Goal: Task Accomplishment & Management: Use online tool/utility

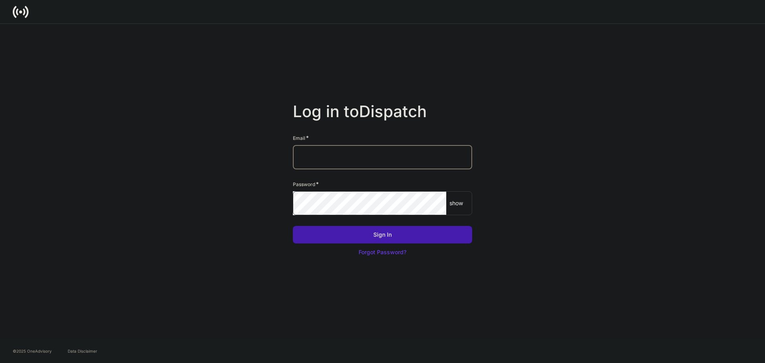
click at [344, 154] on input "text" at bounding box center [382, 157] width 179 height 24
type input "**********"
click at [456, 207] on p "show" at bounding box center [457, 203] width 14 height 8
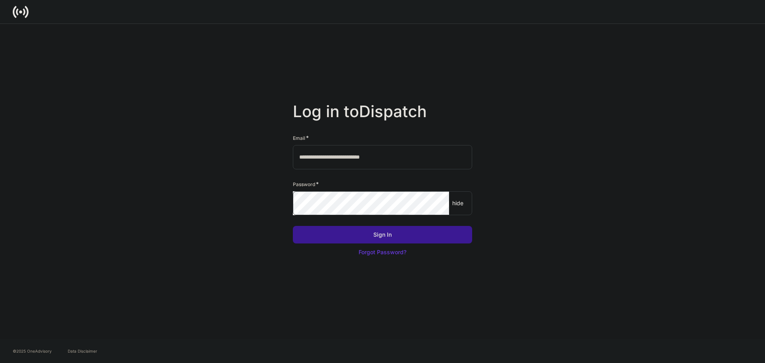
click at [366, 226] on button "Sign In" at bounding box center [382, 235] width 179 height 18
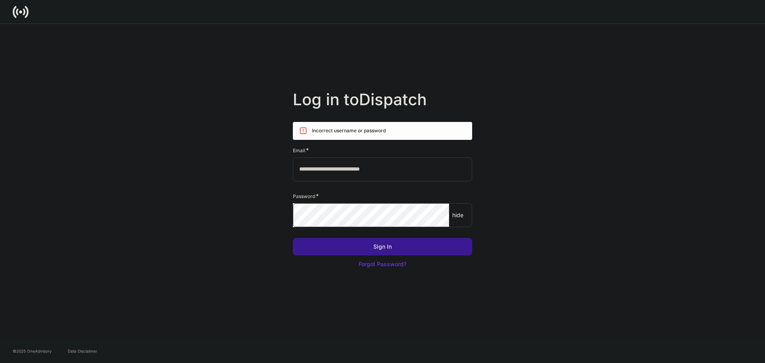
click at [376, 245] on div "Sign In" at bounding box center [382, 247] width 18 height 8
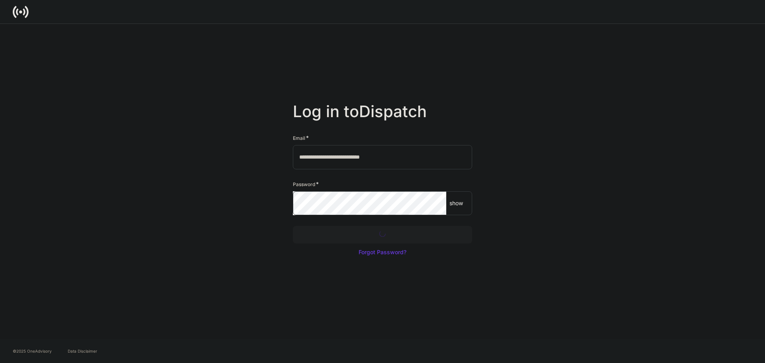
click at [357, 236] on div at bounding box center [382, 181] width 765 height 363
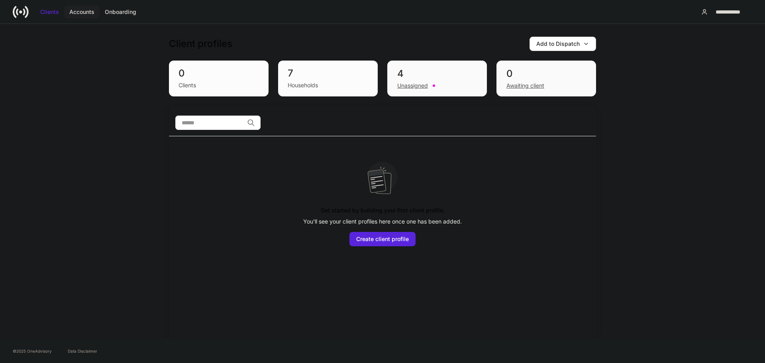
click at [88, 8] on div "Accounts" at bounding box center [81, 12] width 25 height 8
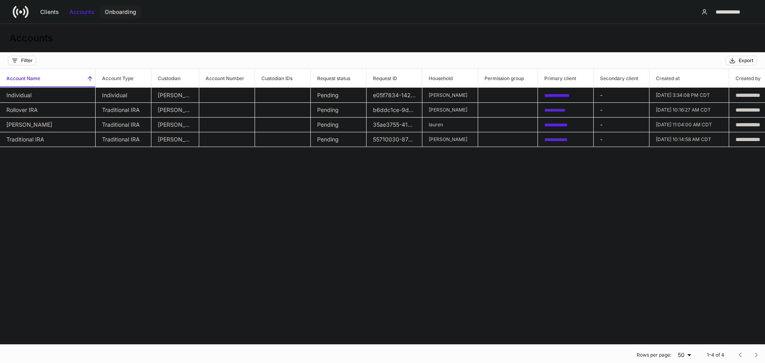
click at [127, 11] on div "Onboarding" at bounding box center [120, 12] width 31 height 8
